Goal: Task Accomplishment & Management: Manage account settings

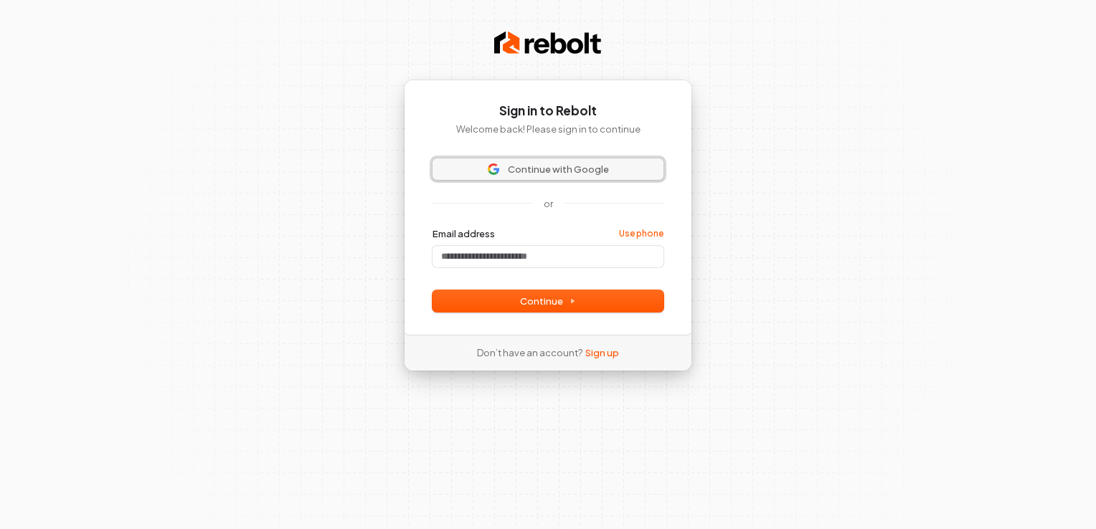
click at [527, 168] on span "Continue with Google" at bounding box center [558, 169] width 101 height 13
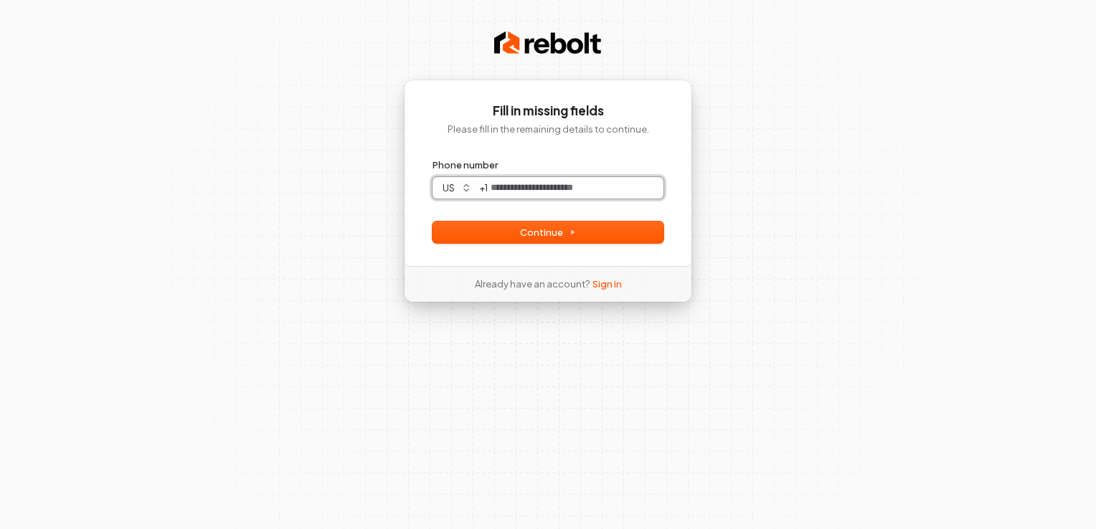
click at [576, 188] on input "Phone number" at bounding box center [576, 188] width 176 height 22
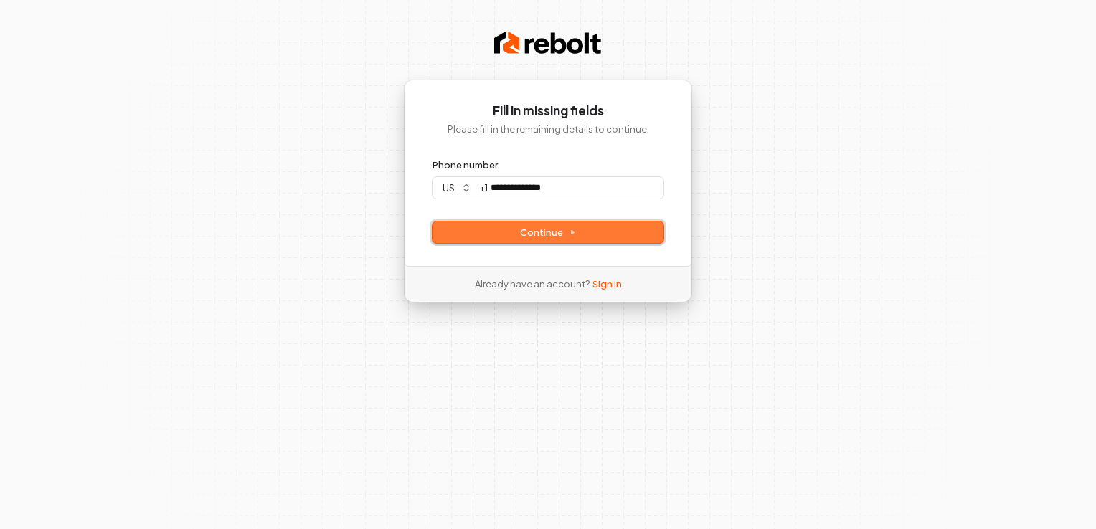
click at [588, 234] on button "Continue" at bounding box center [547, 233] width 231 height 22
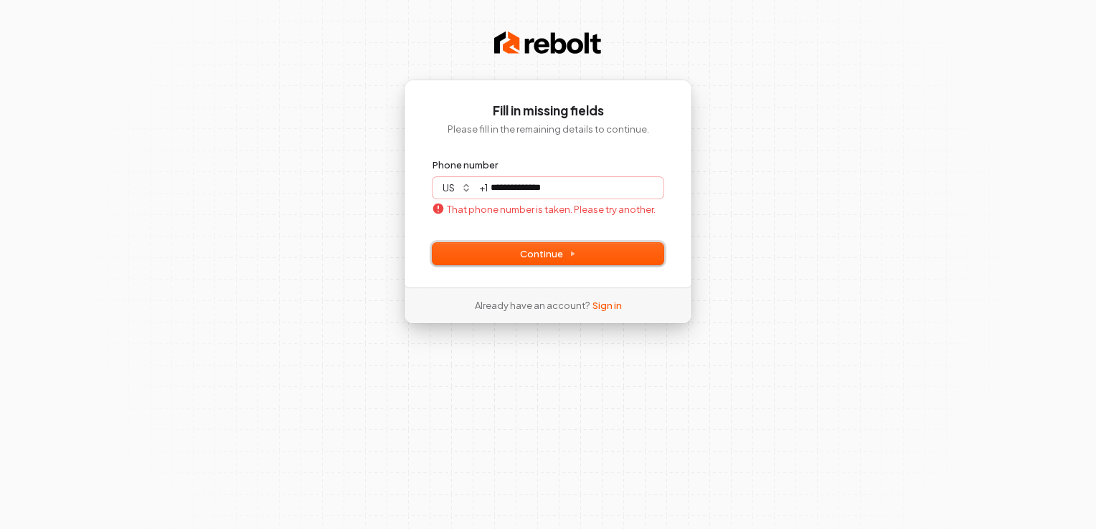
click at [585, 248] on button "Continue" at bounding box center [547, 254] width 231 height 22
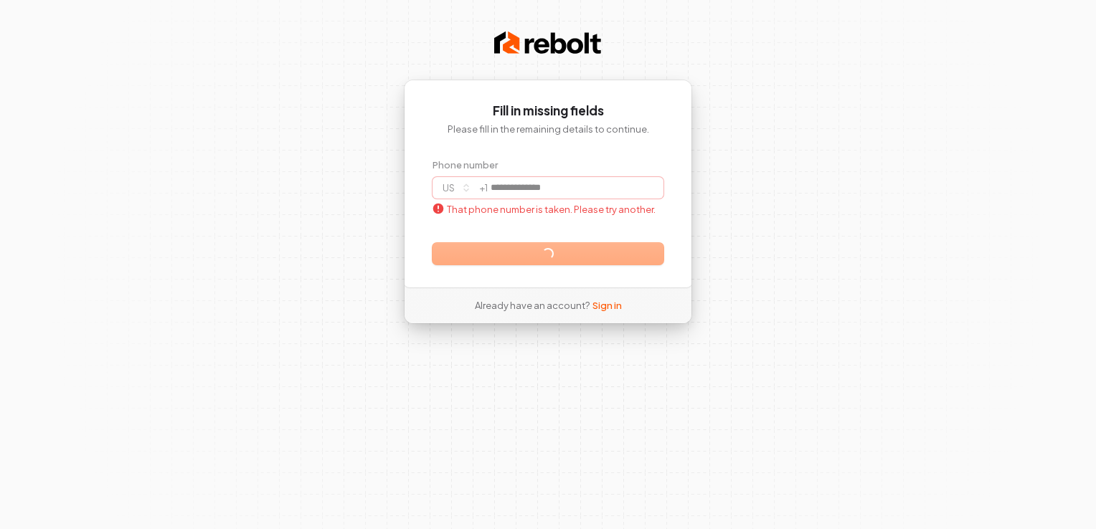
type input "**********"
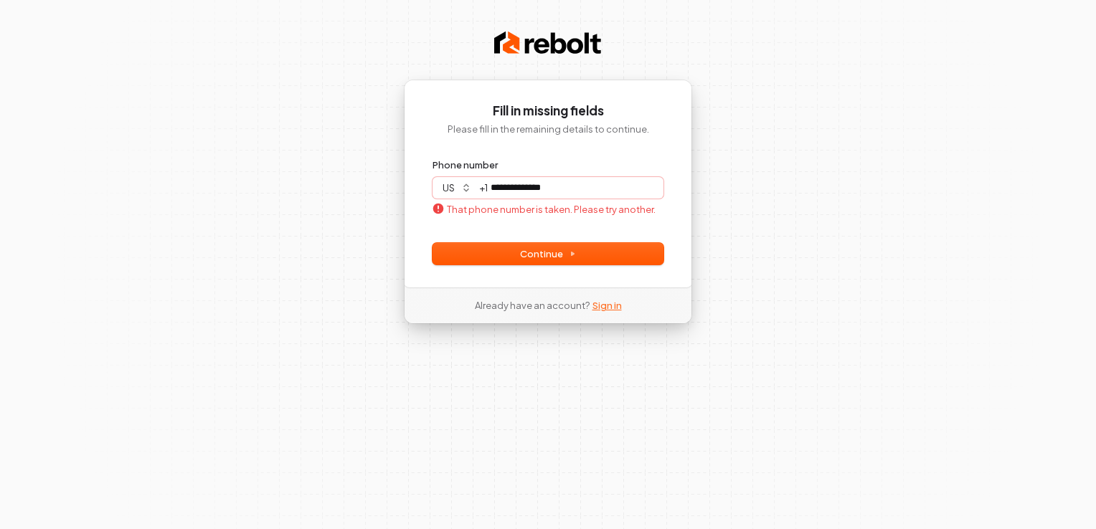
click at [604, 310] on link "Sign in" at bounding box center [606, 305] width 29 height 13
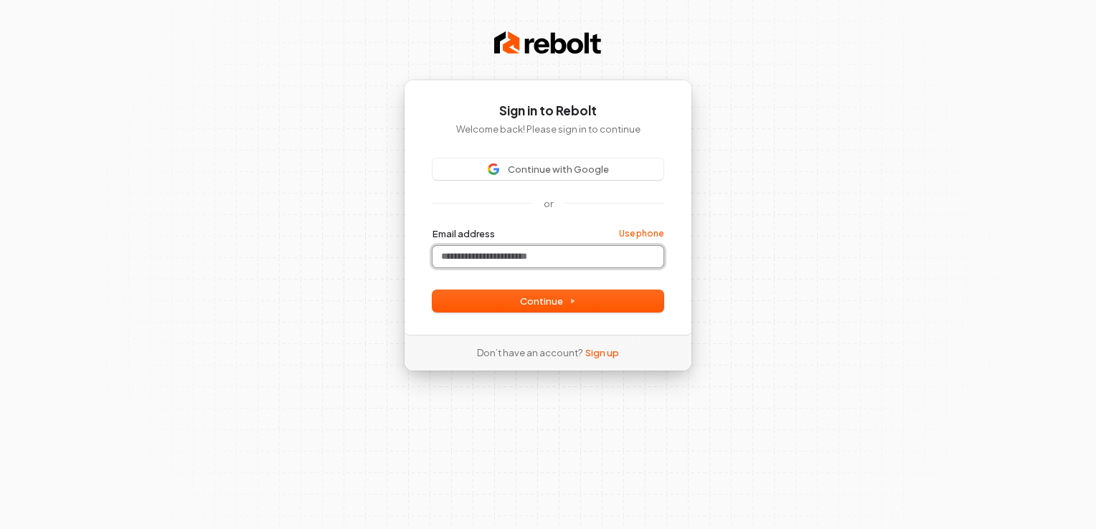
click at [531, 255] on input "Email address" at bounding box center [547, 257] width 231 height 22
click at [648, 234] on link "Use phone" at bounding box center [641, 233] width 44 height 11
click at [561, 257] on input "Phone number" at bounding box center [576, 257] width 176 height 22
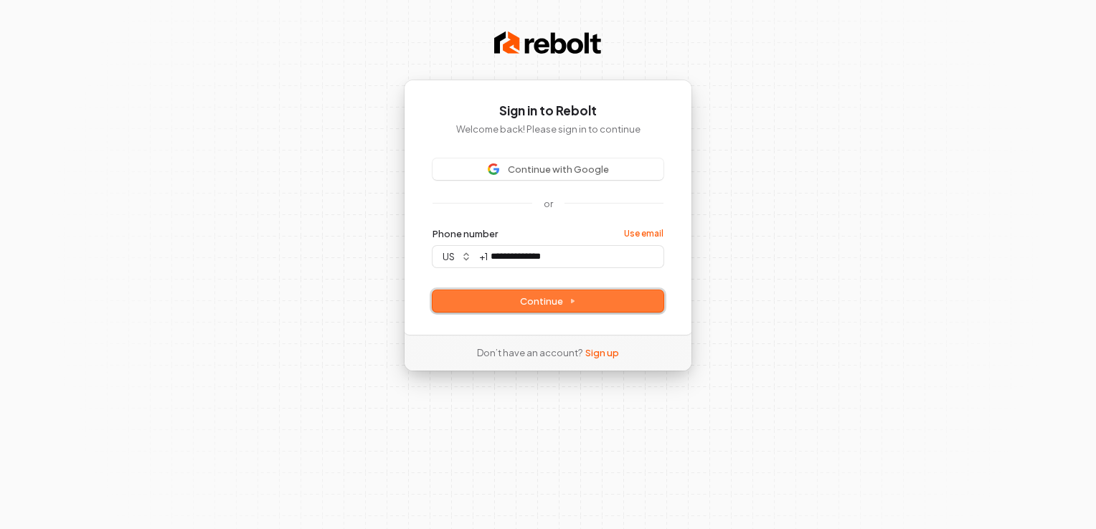
click at [569, 308] on button "Continue" at bounding box center [547, 301] width 231 height 22
type input "**********"
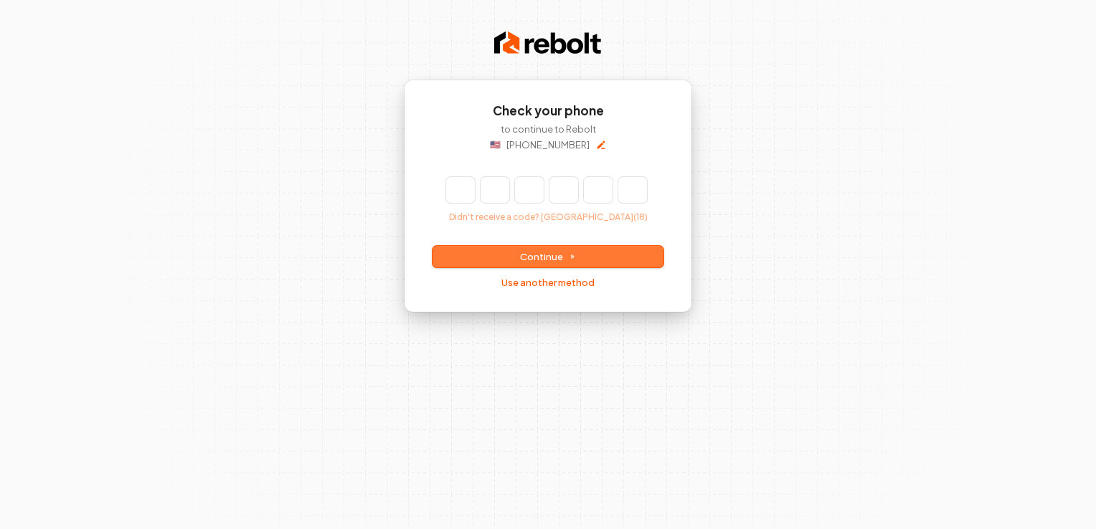
type input "*"
type input "**"
type input "*"
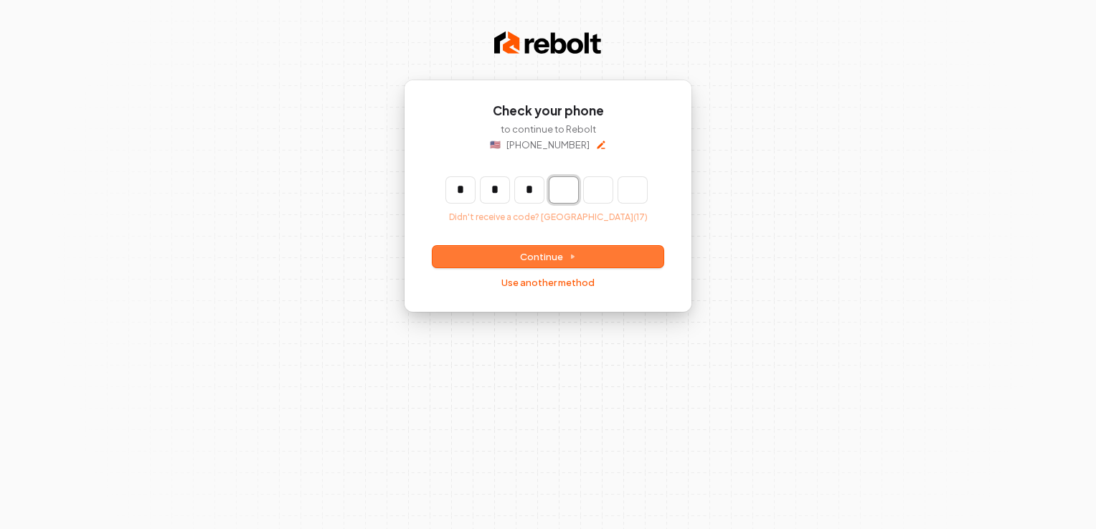
type input "***"
type input "*"
type input "****"
type input "*"
type input "******"
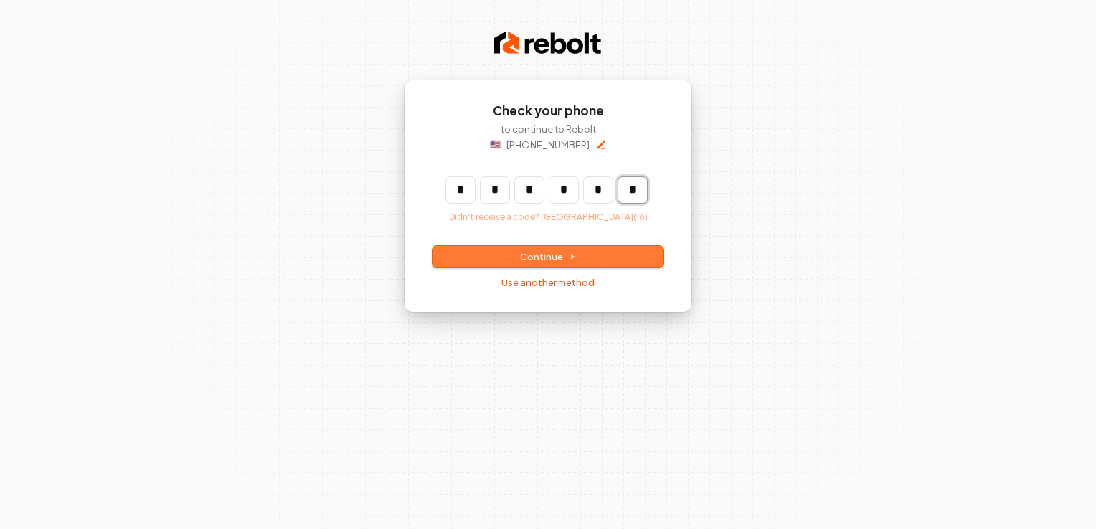
type input "*"
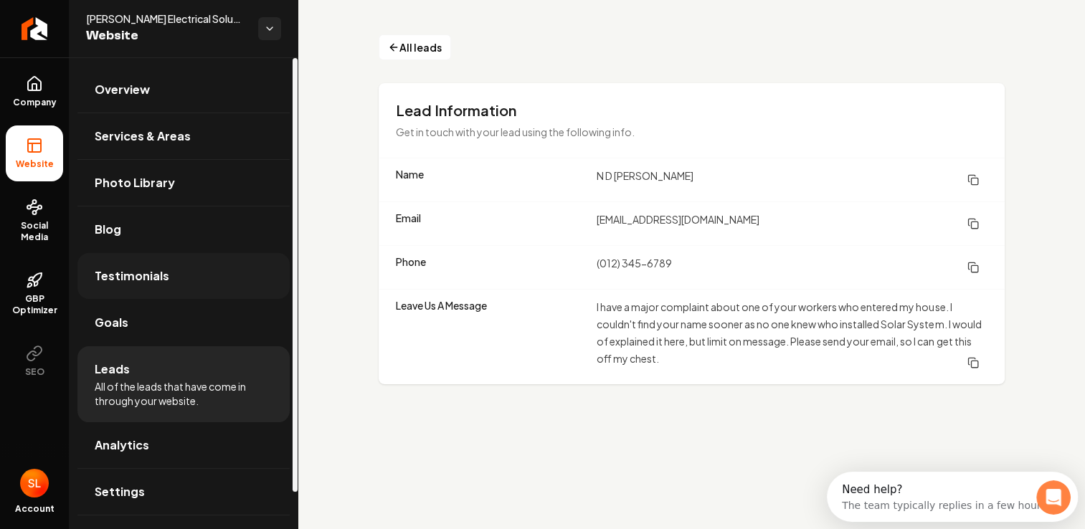
click at [152, 277] on span "Testimonials" at bounding box center [132, 275] width 75 height 17
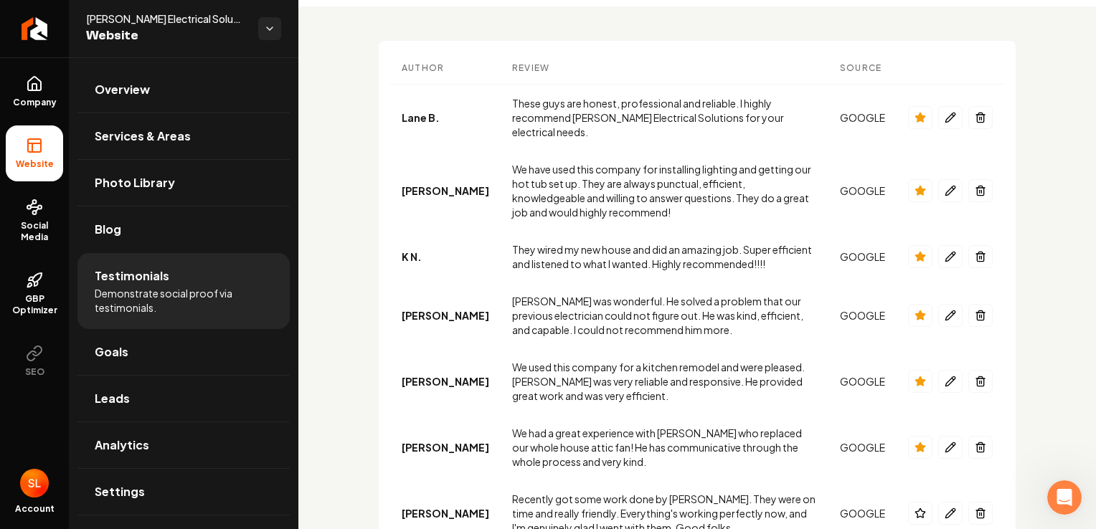
scroll to position [50, 0]
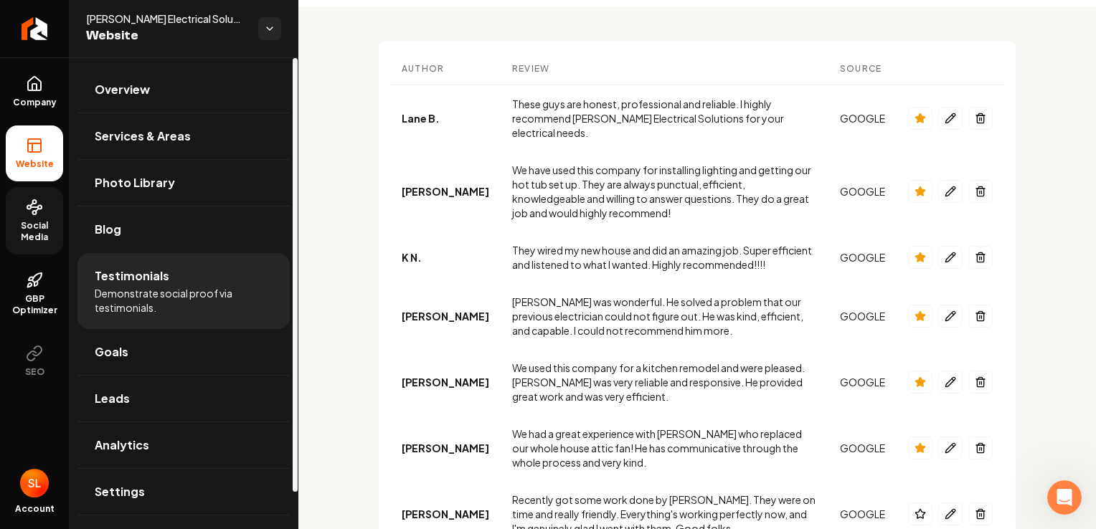
click at [37, 220] on span "Social Media" at bounding box center [34, 231] width 57 height 23
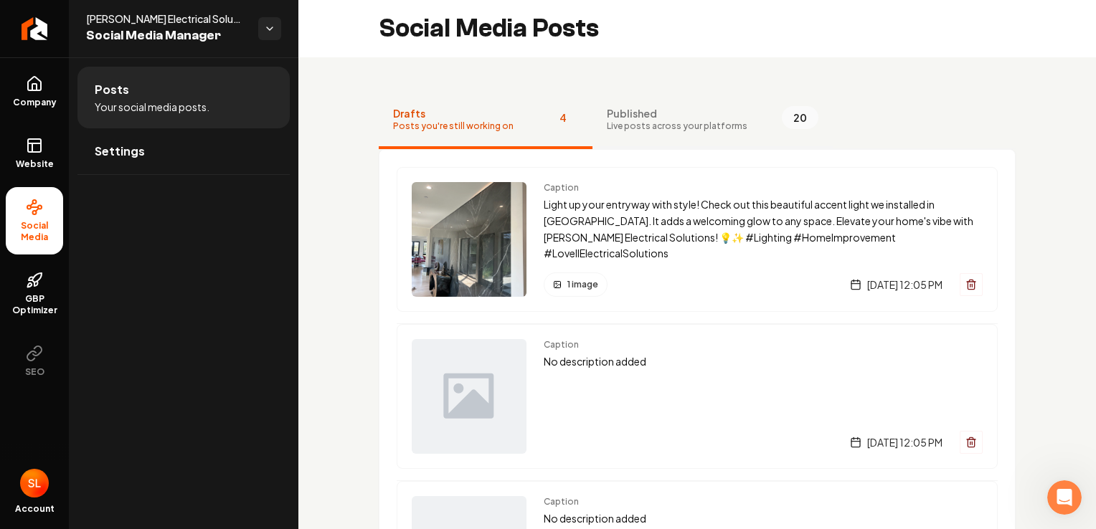
click at [669, 128] on span "Live posts across your platforms" at bounding box center [677, 125] width 141 height 11
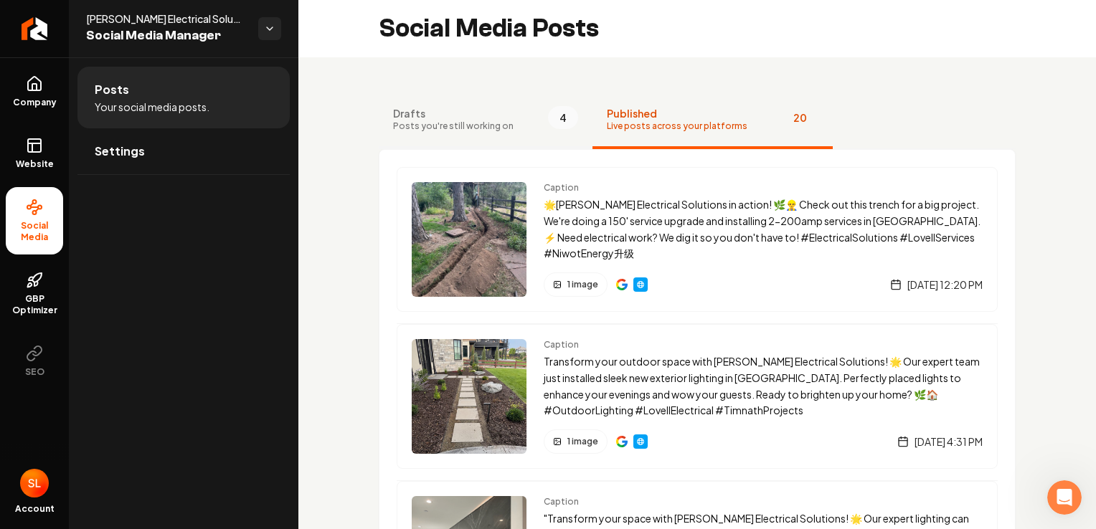
click at [470, 113] on span "Drafts" at bounding box center [453, 113] width 120 height 14
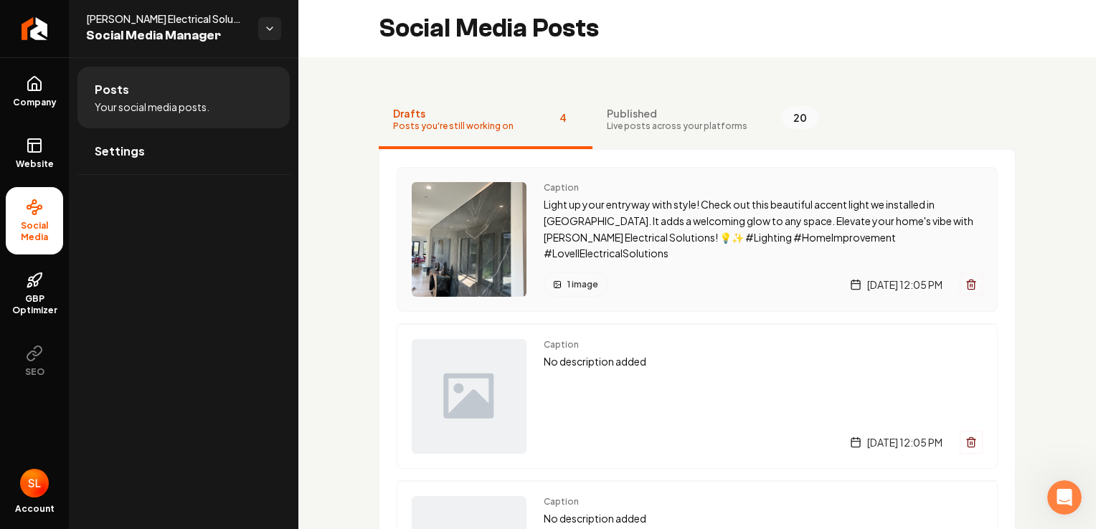
click at [970, 285] on line "Main content area" at bounding box center [970, 285] width 0 height 3
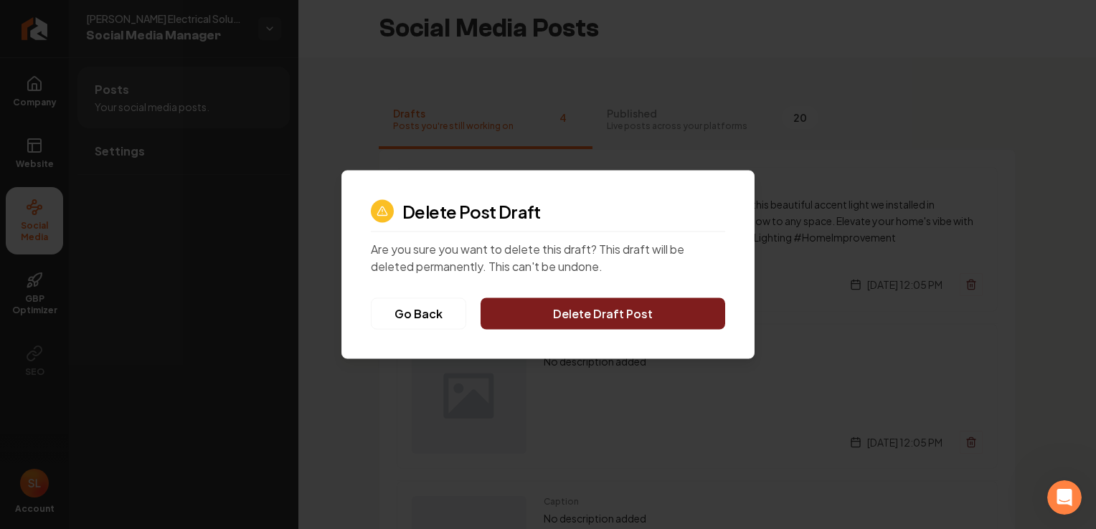
click at [680, 323] on button "Delete Draft Post" at bounding box center [602, 314] width 245 height 32
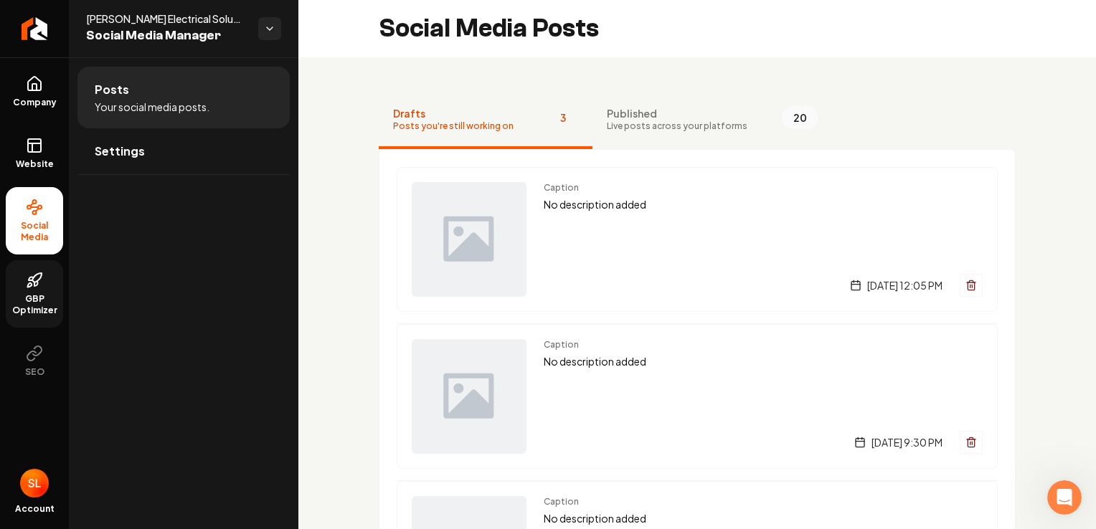
click at [56, 286] on link "GBP Optimizer" at bounding box center [34, 293] width 57 height 67
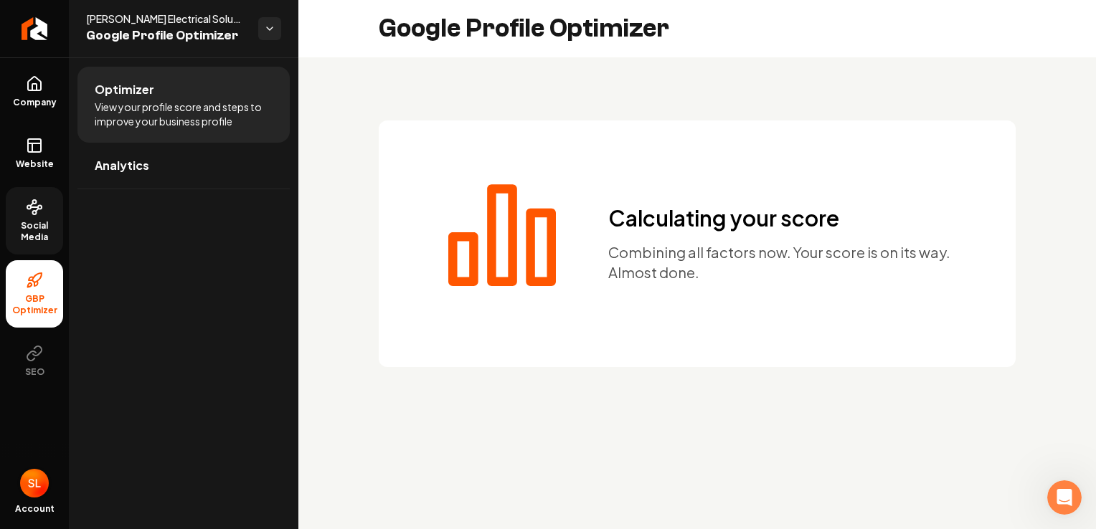
click at [37, 488] on img "Open user button" at bounding box center [34, 483] width 29 height 29
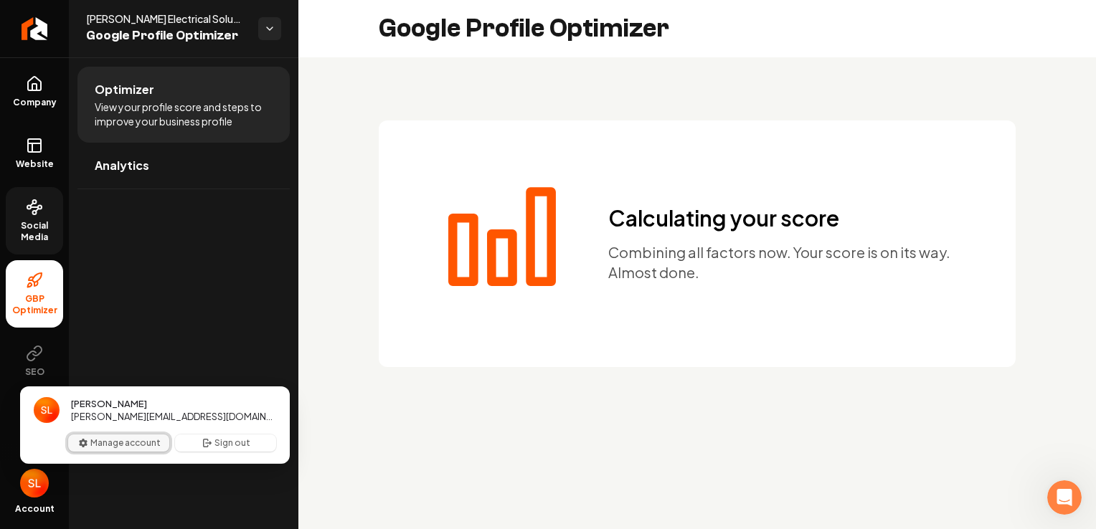
click at [123, 445] on button "Manage account" at bounding box center [118, 443] width 101 height 17
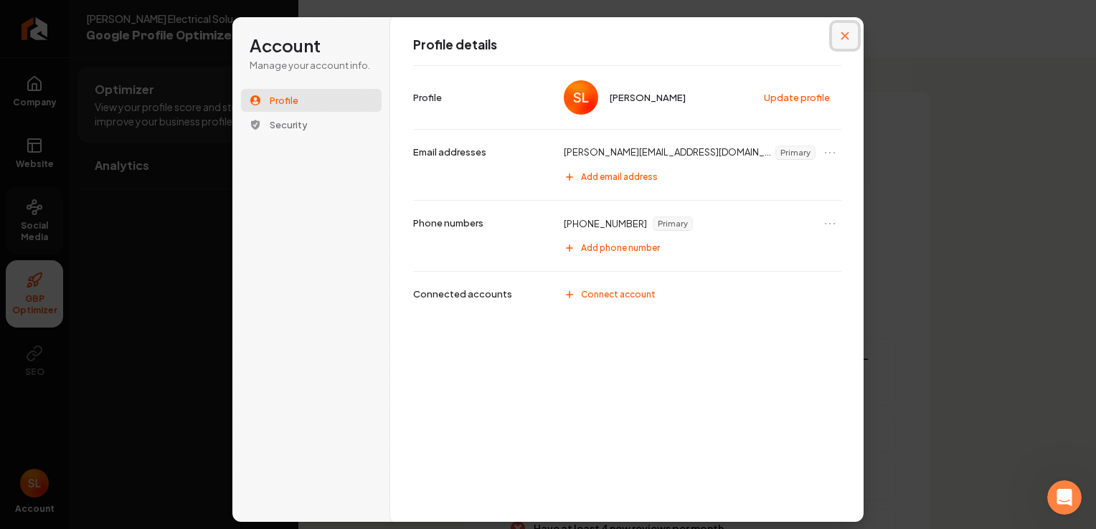
click at [848, 35] on icon "Close modal" at bounding box center [844, 36] width 9 height 9
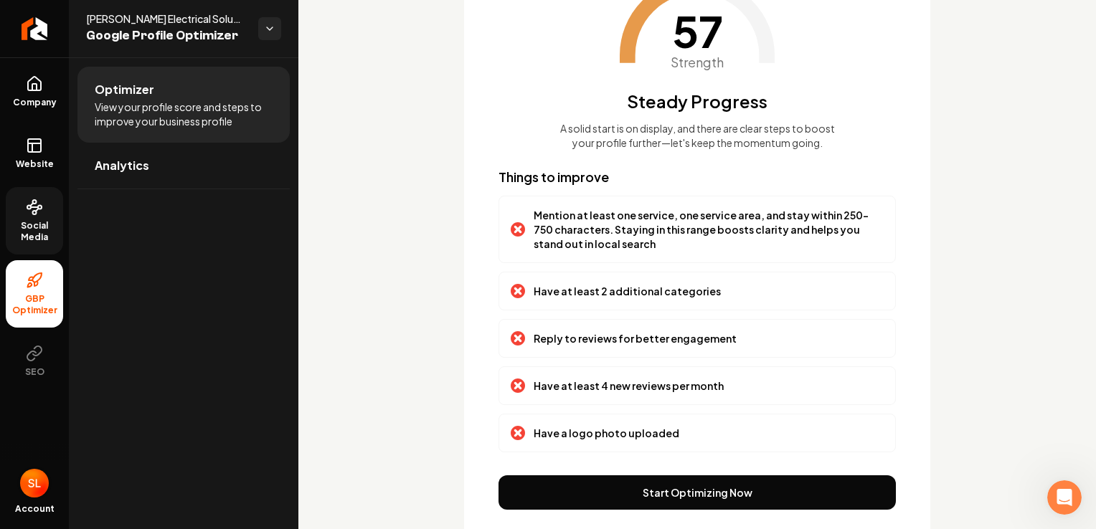
scroll to position [143, 0]
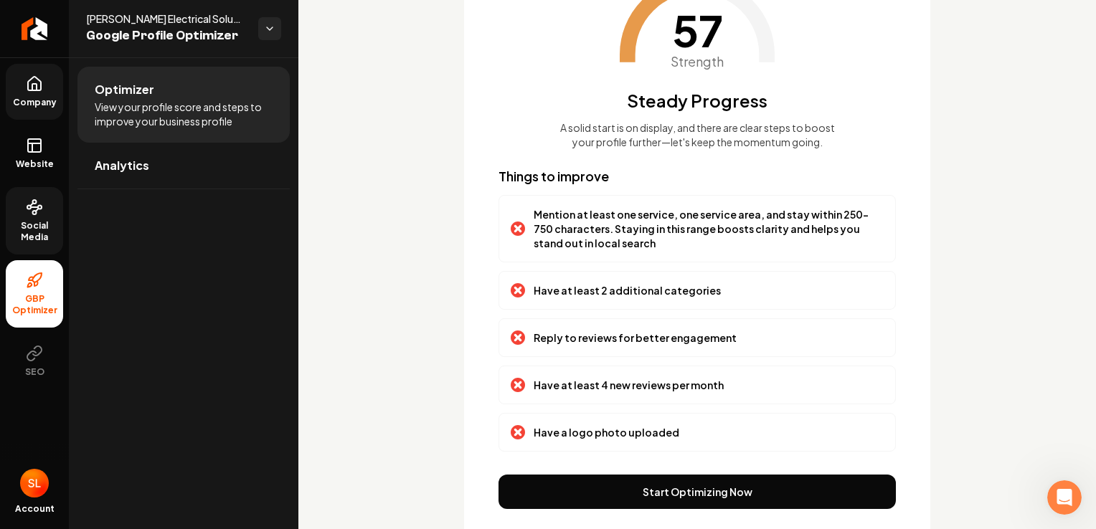
drag, startPoint x: 46, startPoint y: 90, endPoint x: 52, endPoint y: 95, distance: 7.6
click at [46, 90] on link "Company" at bounding box center [34, 92] width 57 height 56
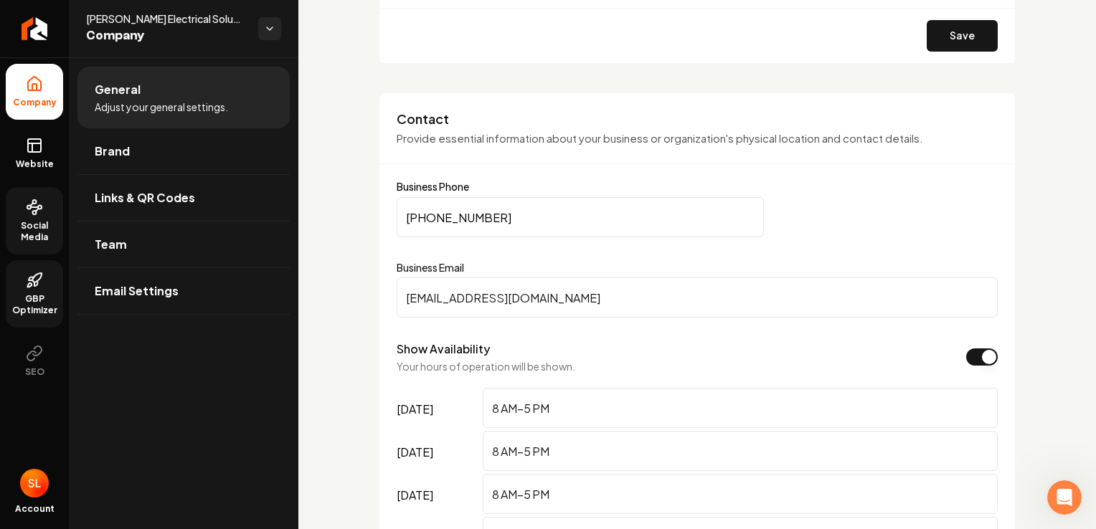
scroll to position [574, 0]
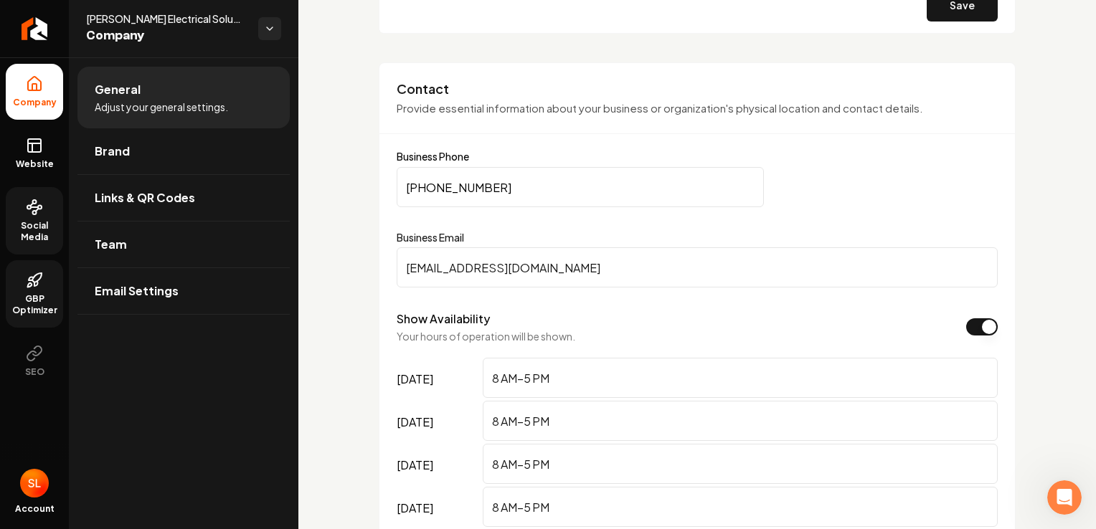
click at [445, 265] on input "[EMAIL_ADDRESS][DOMAIN_NAME]" at bounding box center [697, 267] width 601 height 40
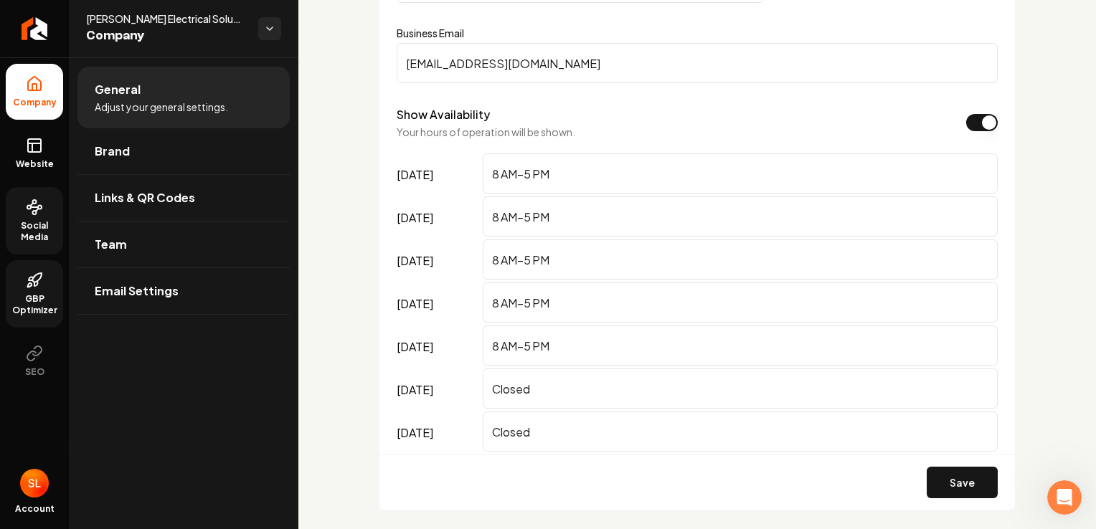
scroll to position [860, 0]
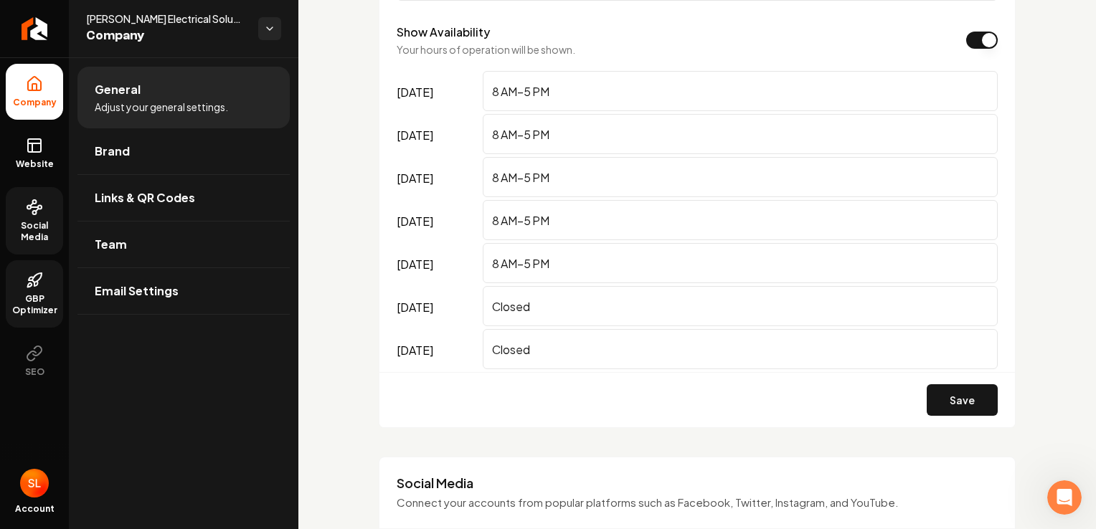
type input "[EMAIL_ADDRESS][DOMAIN_NAME]"
click at [969, 399] on button "Save" at bounding box center [961, 400] width 71 height 32
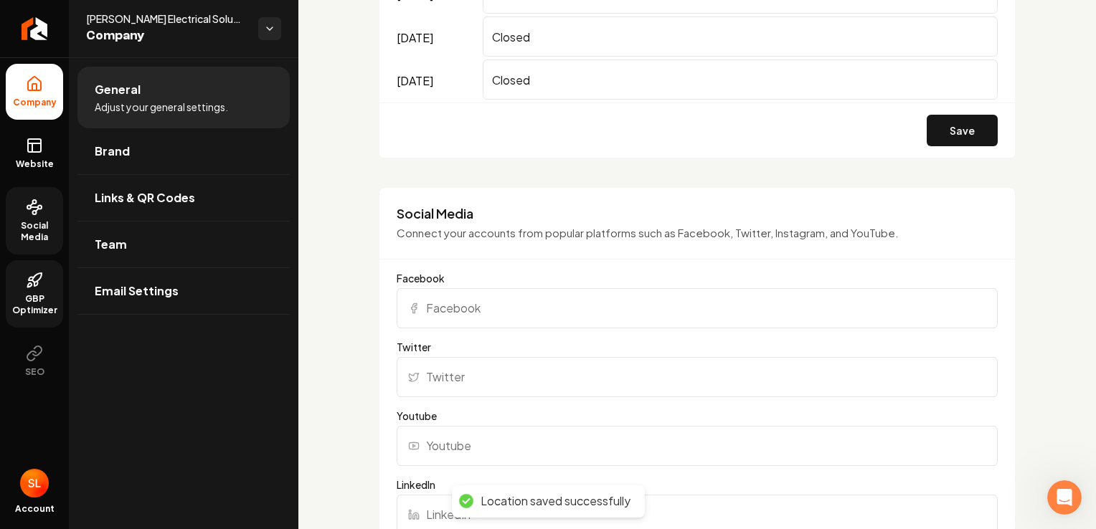
scroll to position [1219, 0]
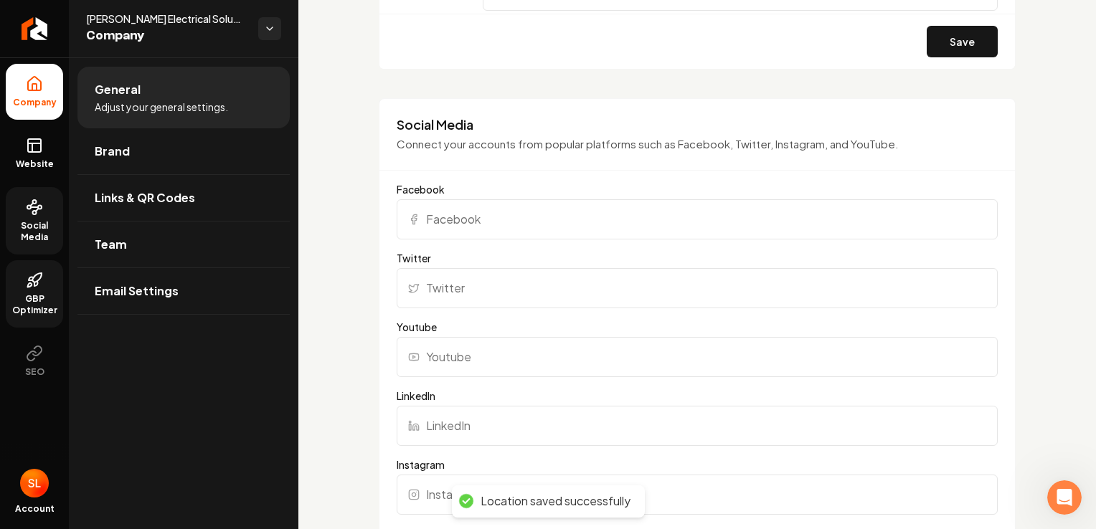
click at [562, 222] on input "Facebook" at bounding box center [697, 219] width 601 height 40
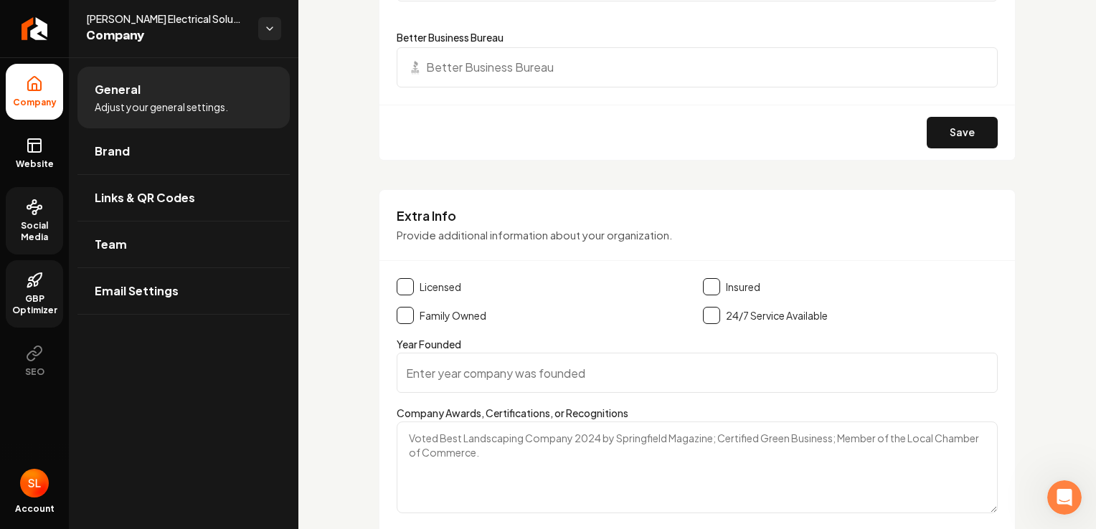
scroll to position [2080, 0]
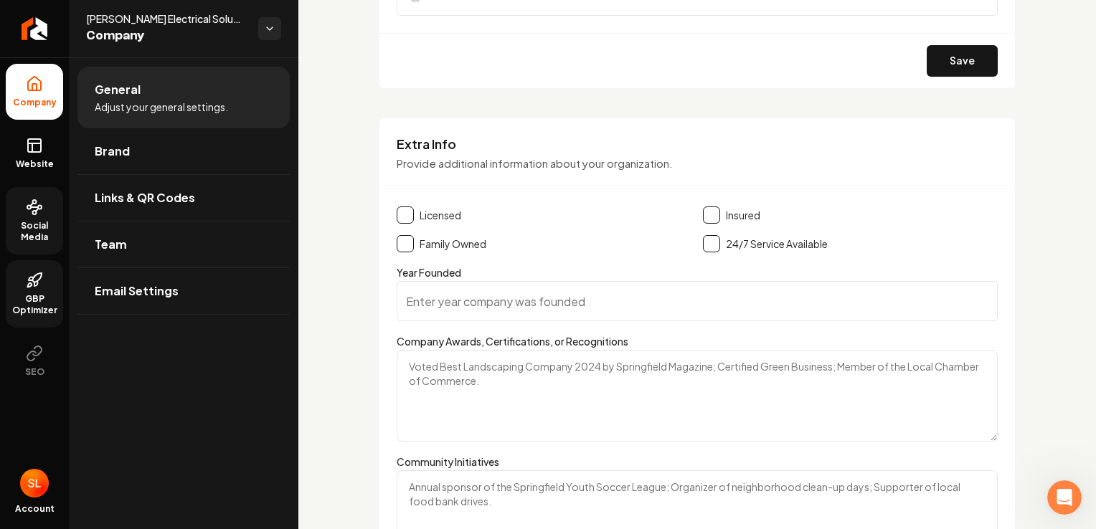
click at [402, 240] on button "Main content area" at bounding box center [405, 243] width 17 height 17
click at [405, 209] on button "Main content area" at bounding box center [405, 215] width 17 height 17
click at [711, 215] on button "Main content area" at bounding box center [711, 215] width 17 height 17
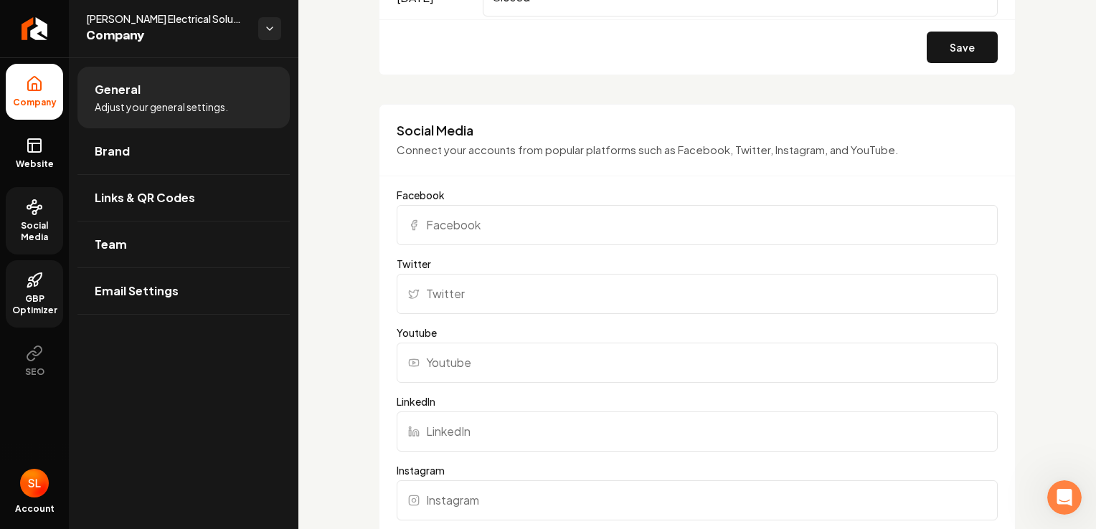
scroll to position [1142, 0]
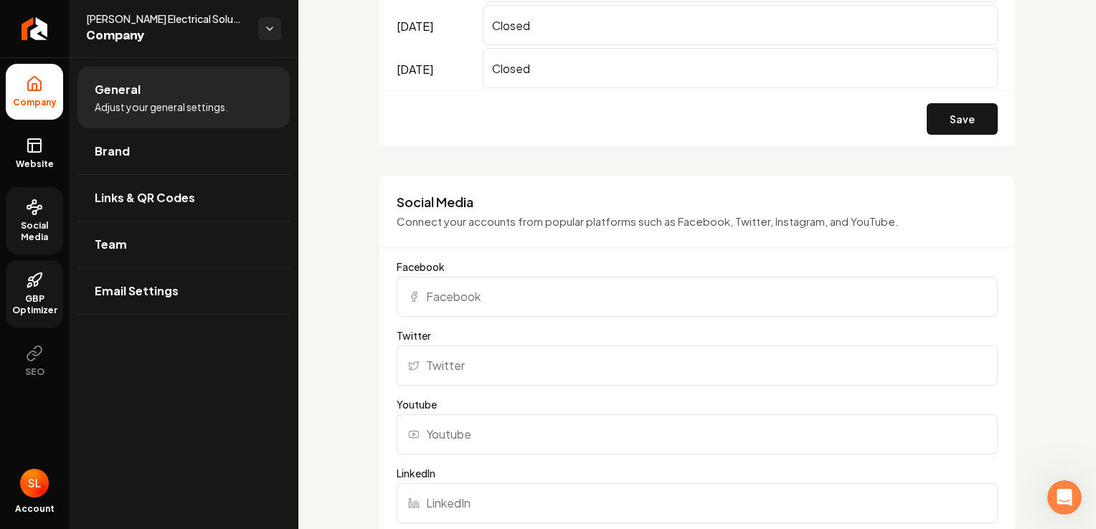
click at [499, 291] on input "Facebook" at bounding box center [697, 297] width 601 height 40
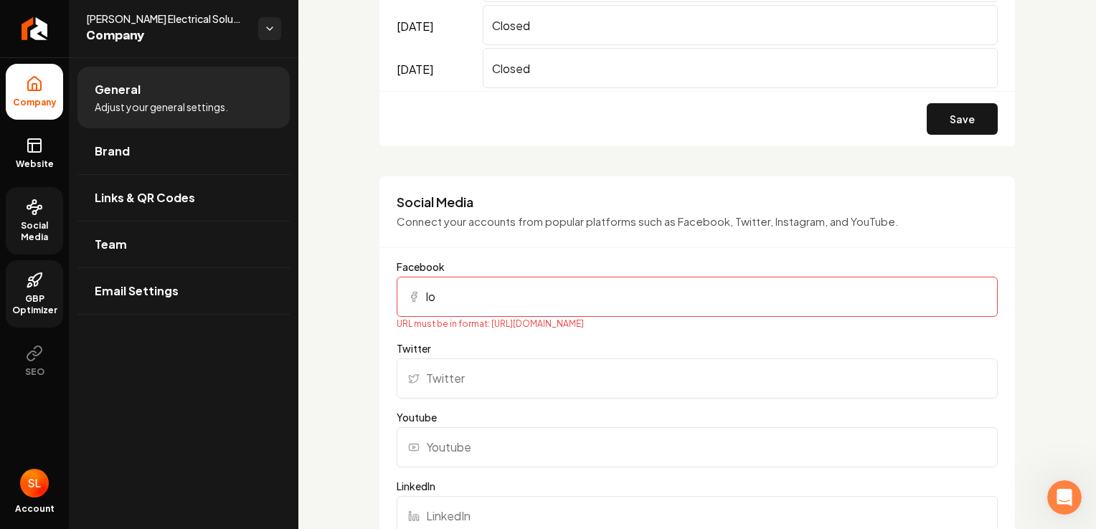
type input "l"
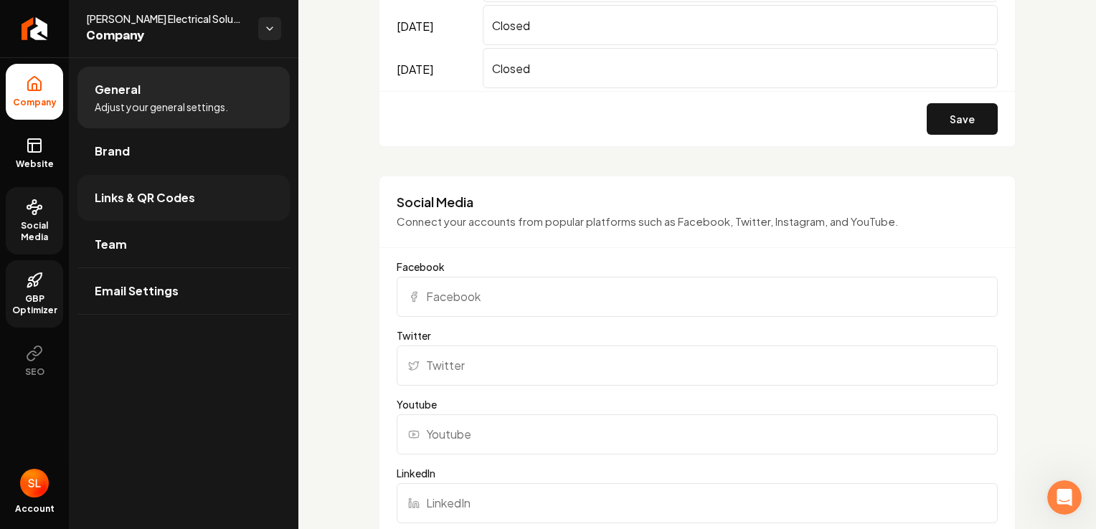
click at [142, 209] on link "Links & QR Codes" at bounding box center [183, 198] width 212 height 46
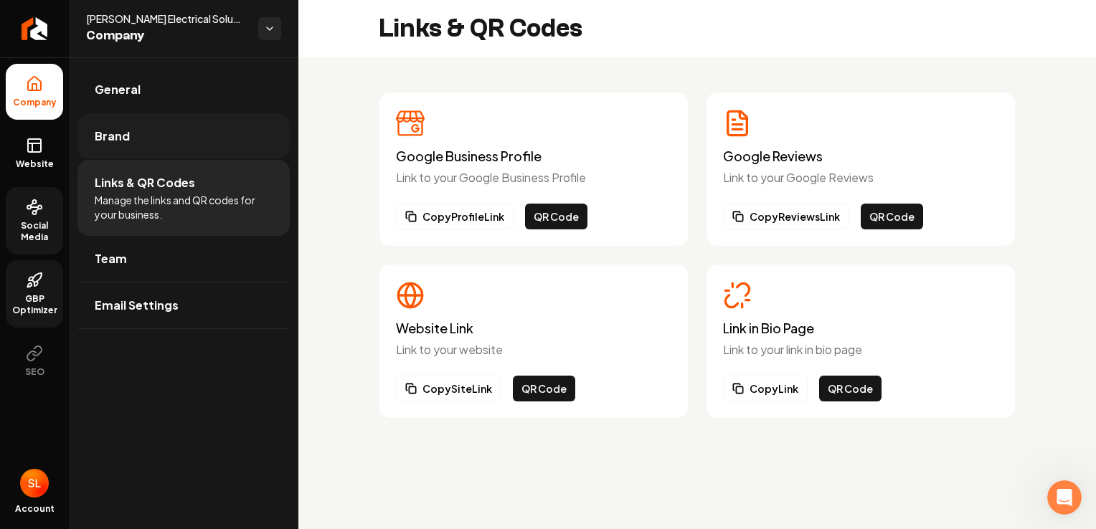
click at [181, 143] on link "Brand" at bounding box center [183, 136] width 212 height 46
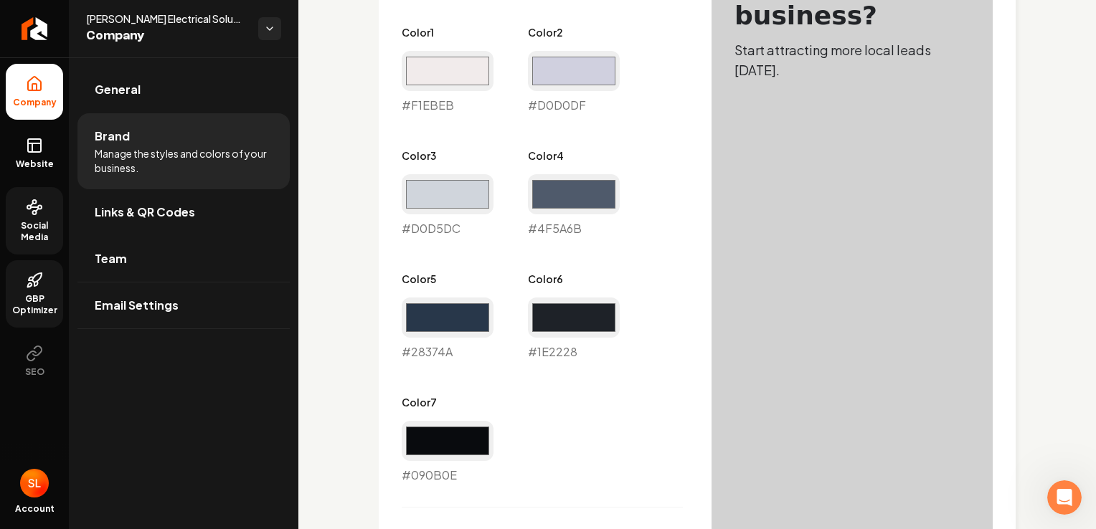
scroll to position [860, 0]
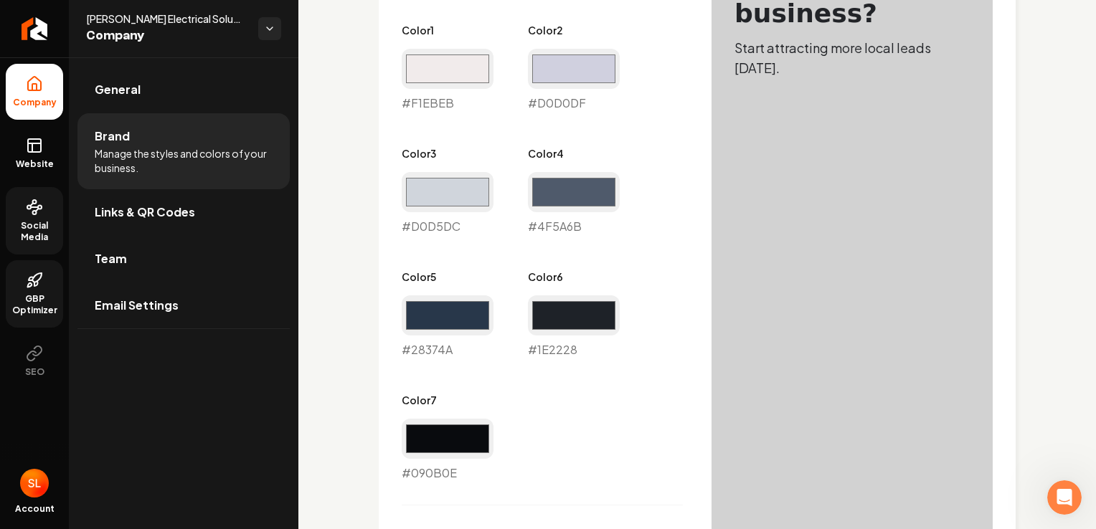
click at [157, 259] on link "Team" at bounding box center [183, 259] width 212 height 46
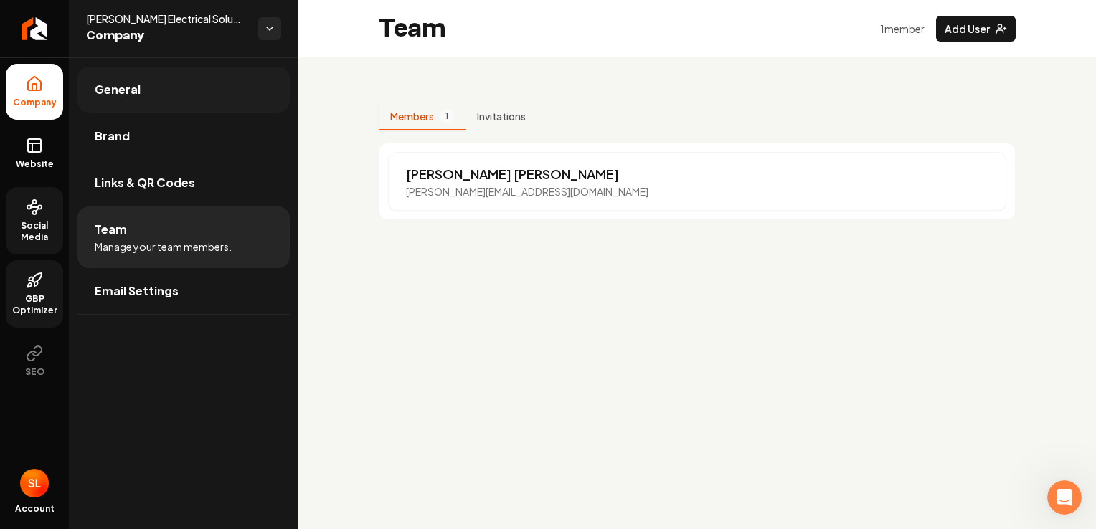
click at [158, 97] on link "General" at bounding box center [183, 90] width 212 height 46
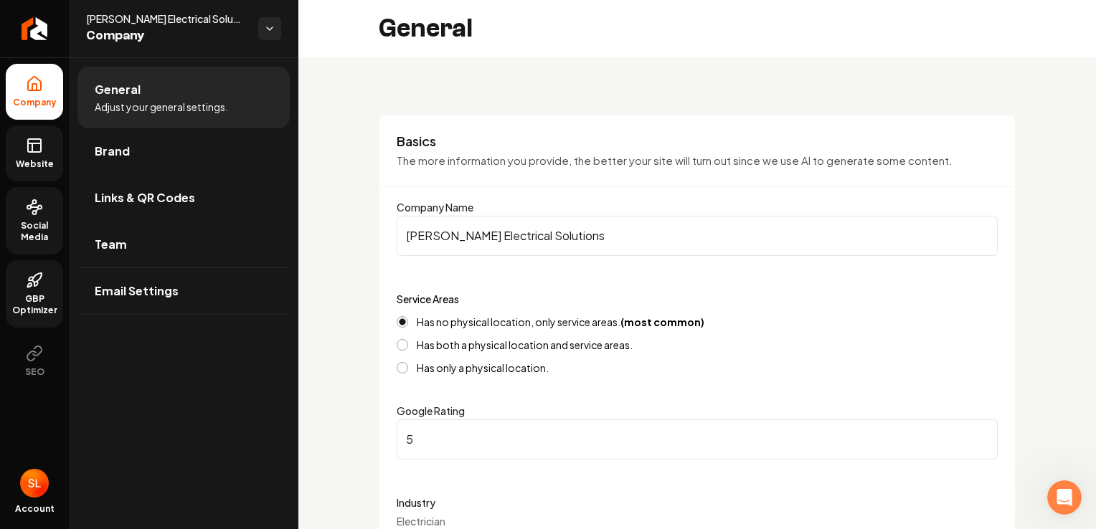
click at [57, 158] on span "Website" at bounding box center [34, 163] width 49 height 11
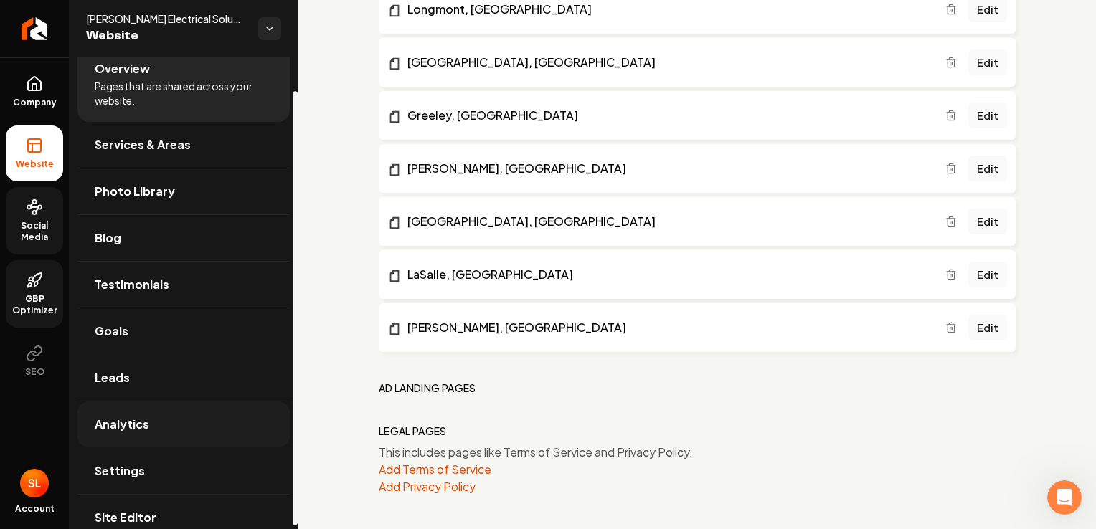
scroll to position [40, 0]
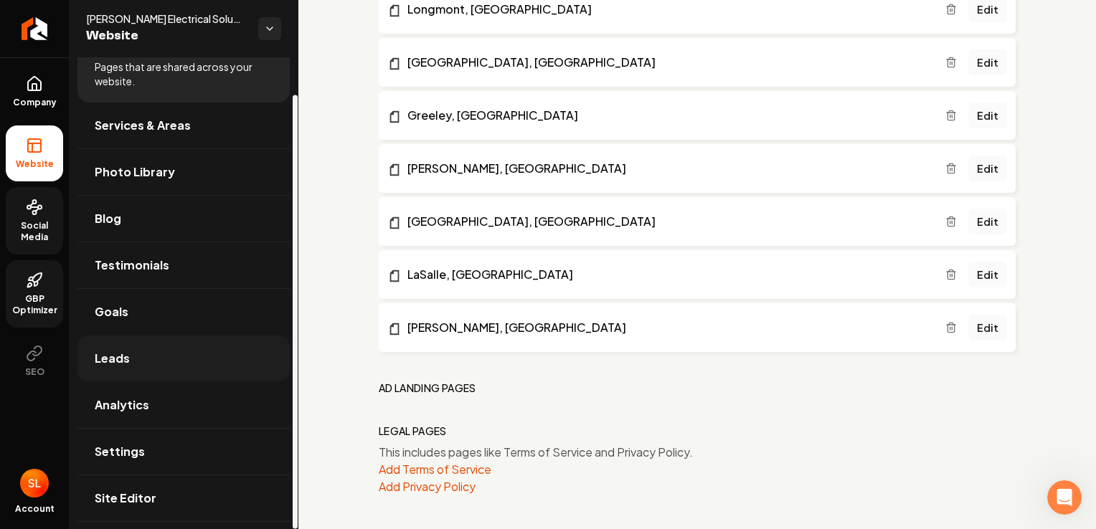
click at [143, 366] on link "Leads" at bounding box center [183, 359] width 212 height 46
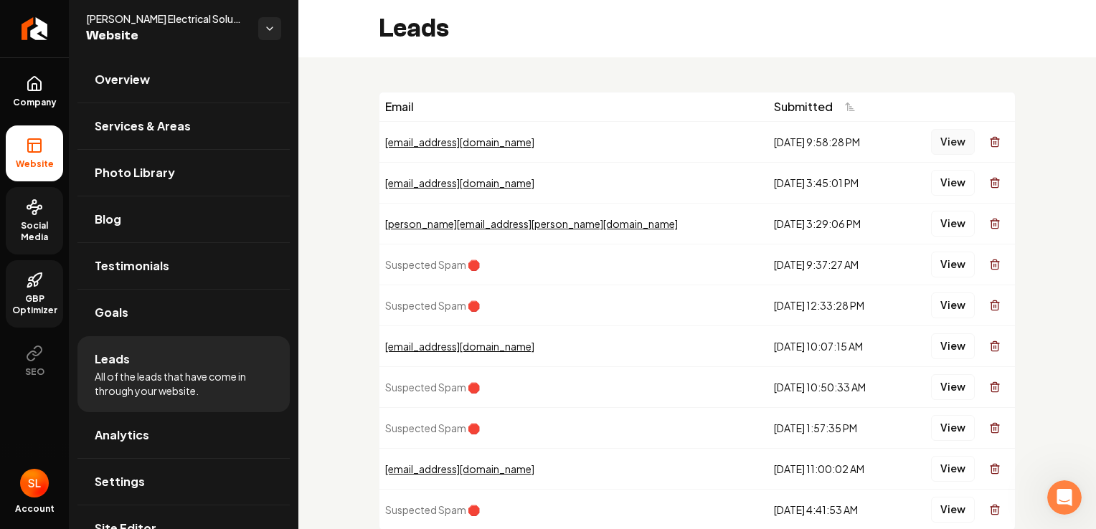
click at [942, 148] on button "View" at bounding box center [953, 142] width 44 height 26
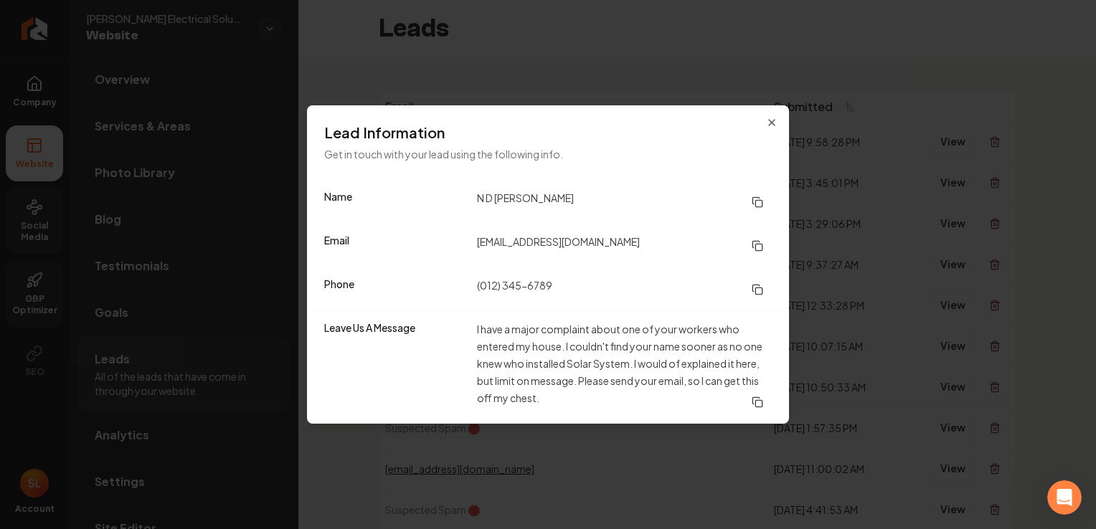
click at [757, 404] on icon at bounding box center [756, 402] width 11 height 11
click at [770, 122] on icon "button" at bounding box center [772, 123] width 6 height 6
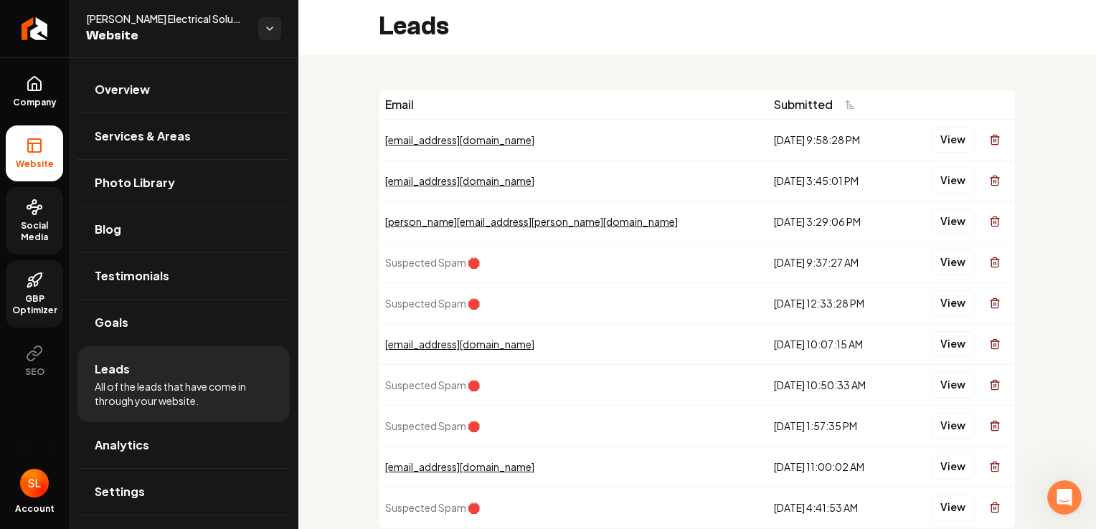
scroll to position [0, 0]
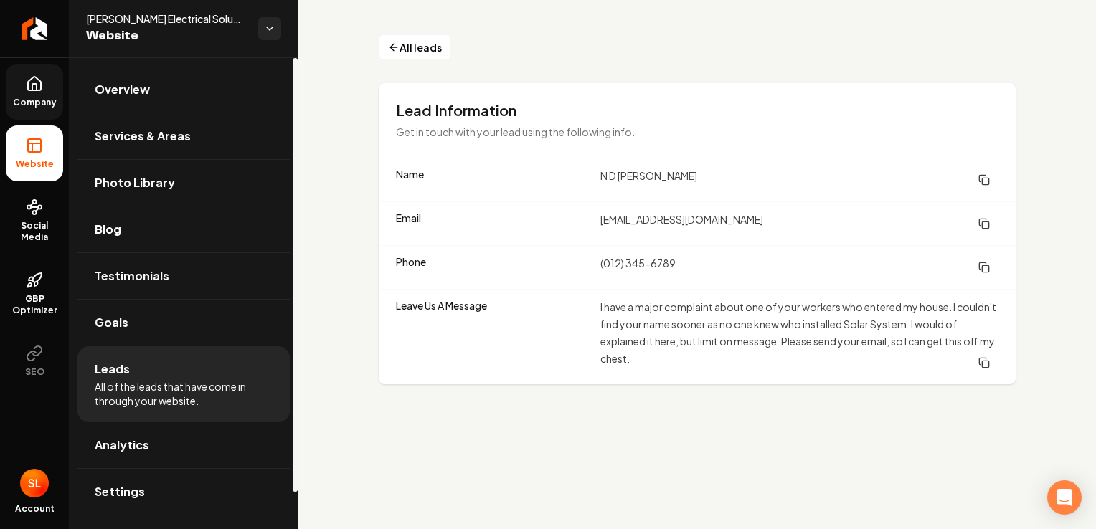
click at [36, 98] on span "Company" at bounding box center [34, 102] width 55 height 11
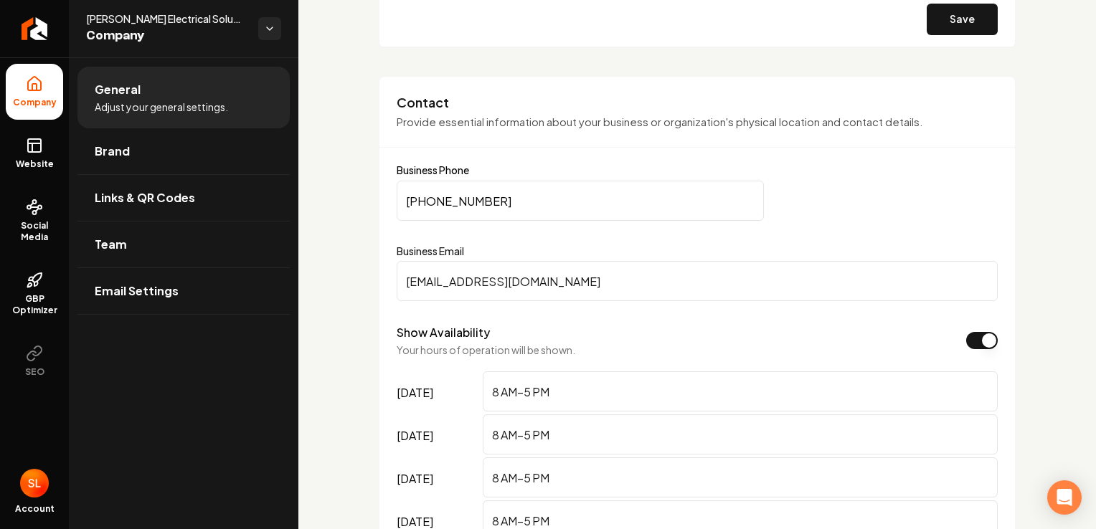
scroll to position [645, 0]
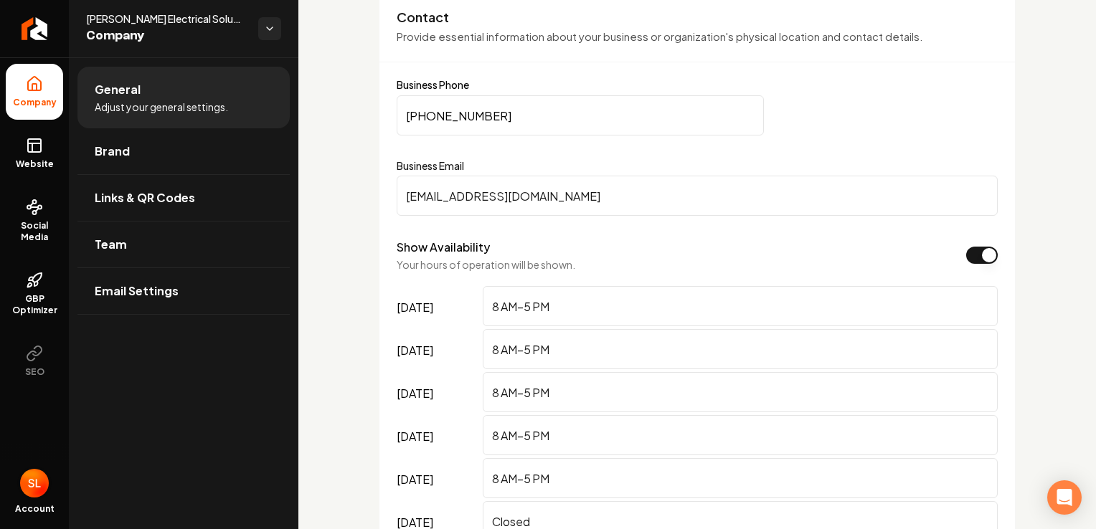
click at [42, 492] on img "Open user button" at bounding box center [34, 483] width 29 height 29
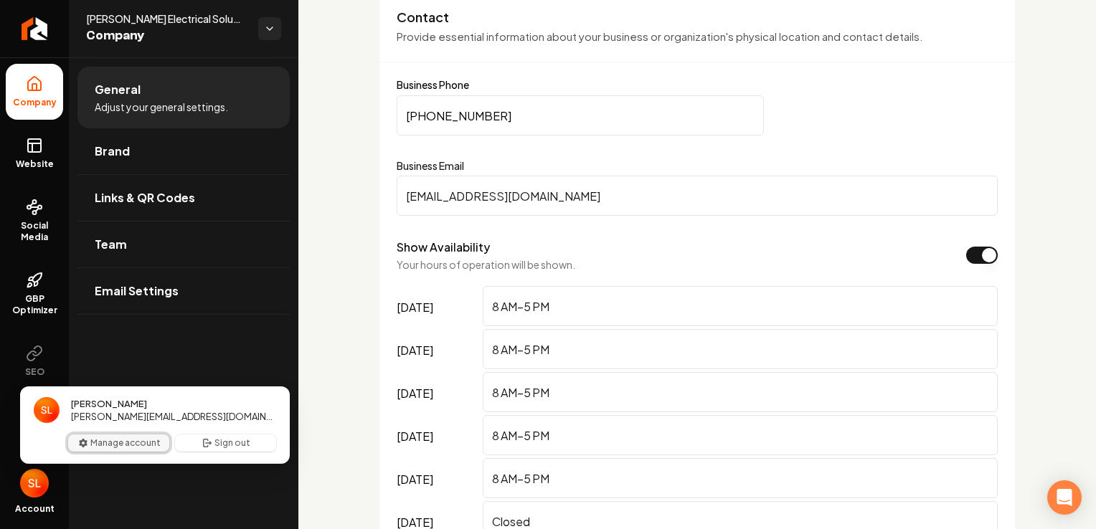
click at [118, 442] on button "Manage account" at bounding box center [118, 443] width 101 height 17
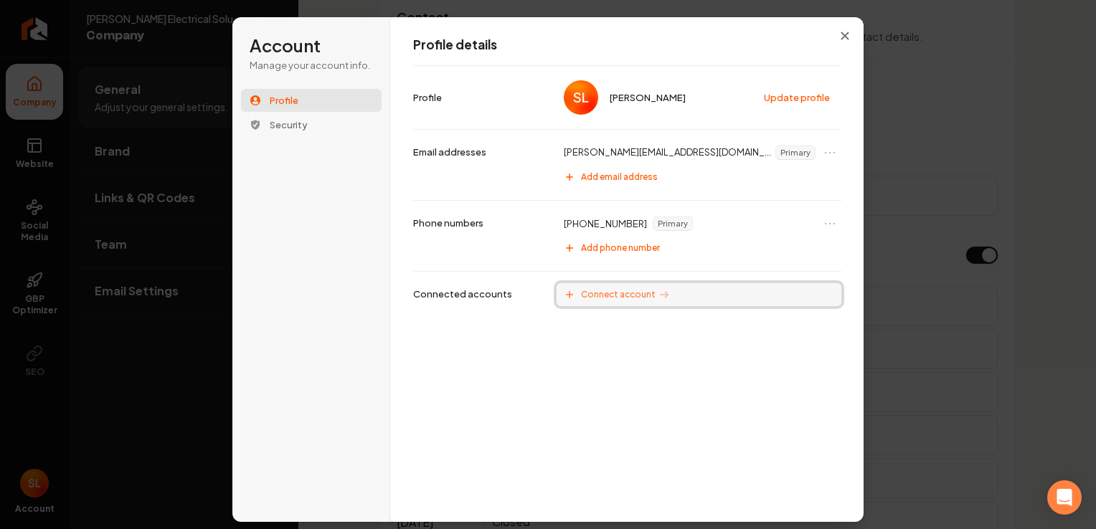
click at [598, 300] on button "Connect account" at bounding box center [698, 294] width 285 height 23
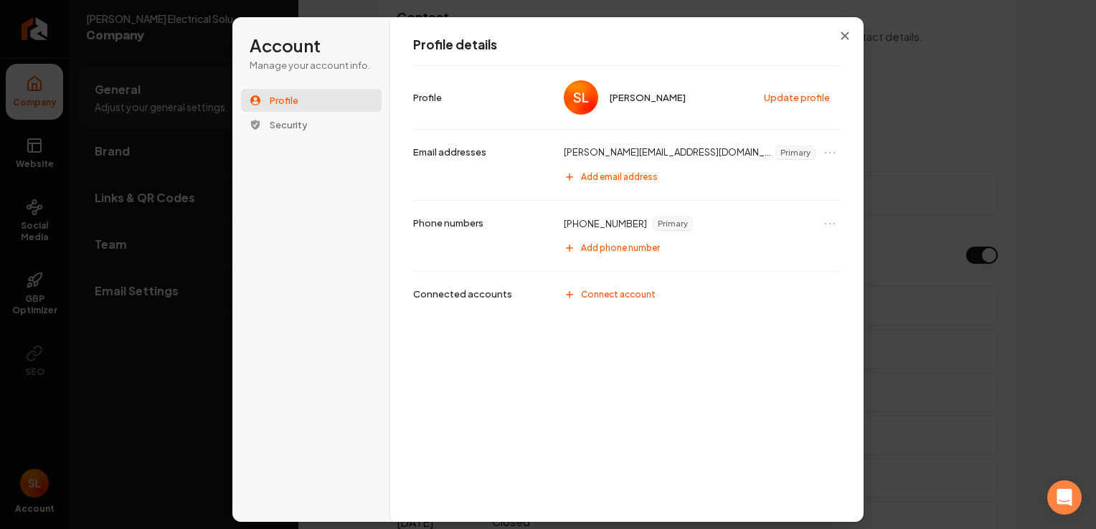
click at [522, 392] on div "Profile details Steven Lovell Update profile Profile steven@lovellelectricalsol…" at bounding box center [627, 269] width 474 height 506
click at [848, 34] on icon "Close modal" at bounding box center [844, 36] width 9 height 9
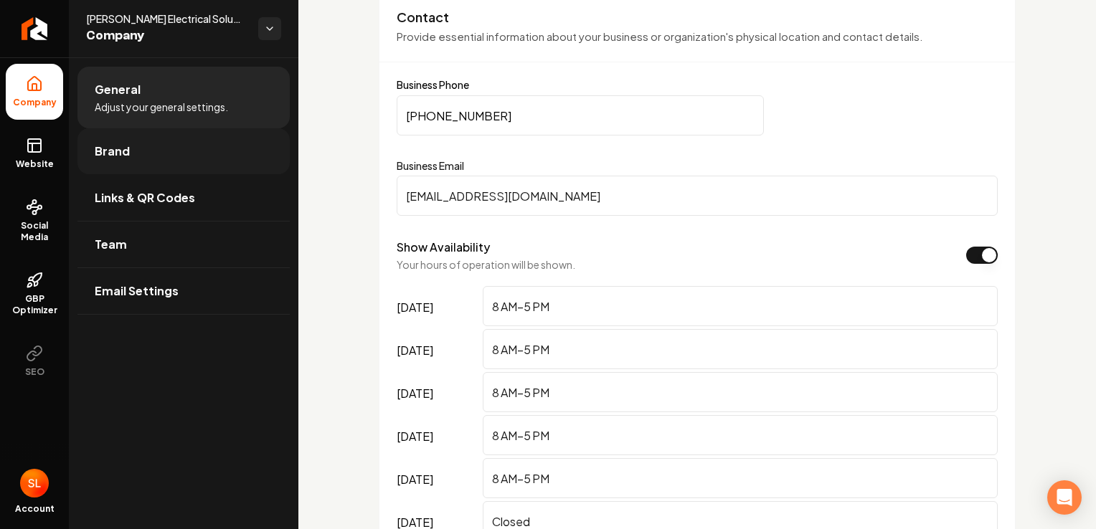
click at [169, 165] on link "Brand" at bounding box center [183, 151] width 212 height 46
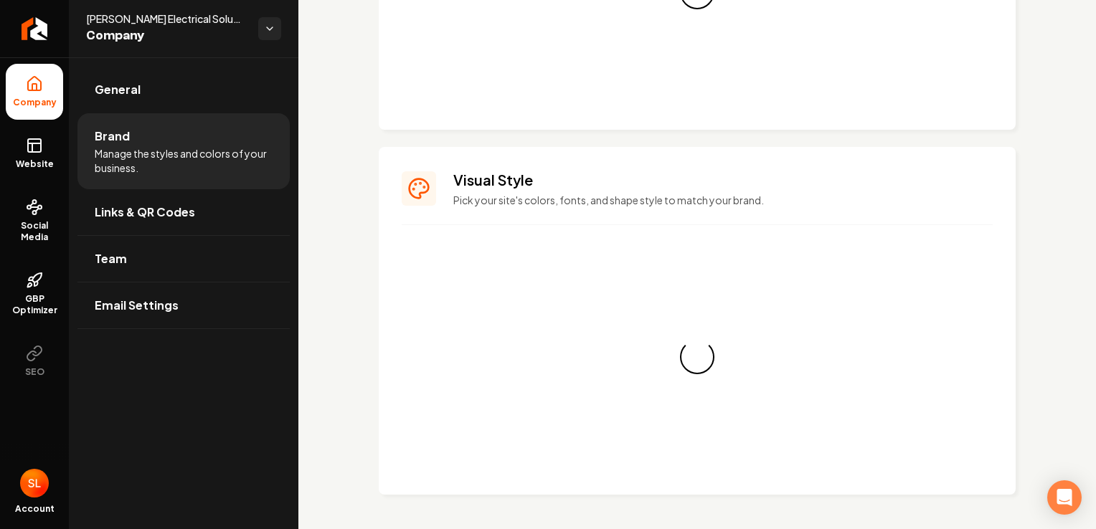
scroll to position [645, 0]
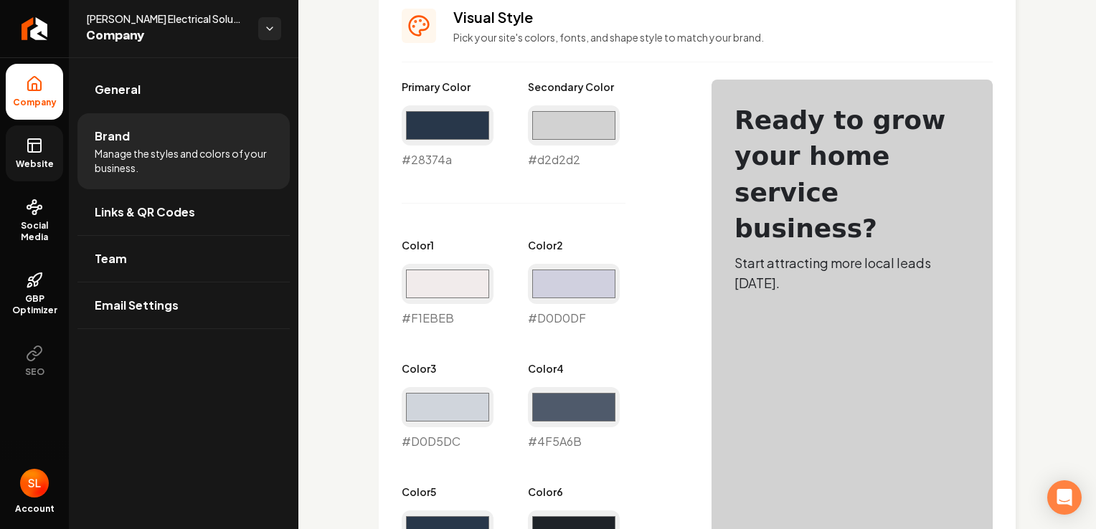
click at [46, 158] on span "Website" at bounding box center [34, 163] width 49 height 11
